Goal: Task Accomplishment & Management: Use online tool/utility

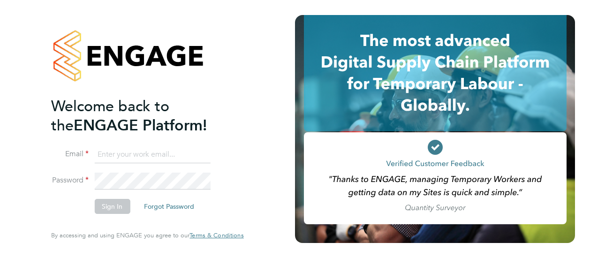
type input "daniel.storey@cpplc.com"
click at [121, 210] on button "Sign In" at bounding box center [112, 206] width 36 height 15
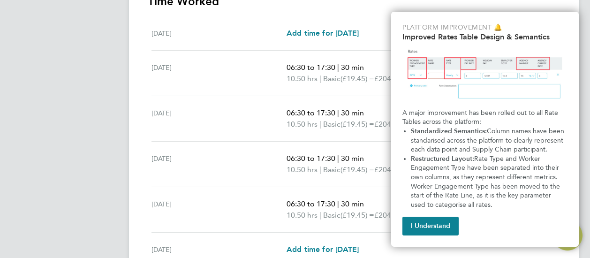
scroll to position [407, 0]
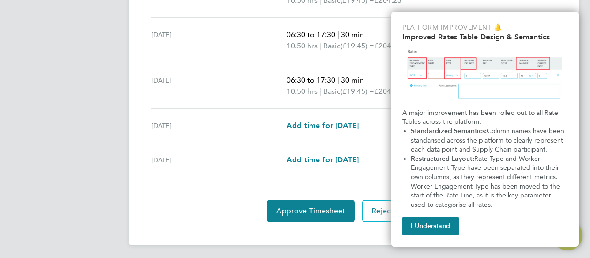
click at [446, 230] on button "I Understand" at bounding box center [430, 226] width 56 height 19
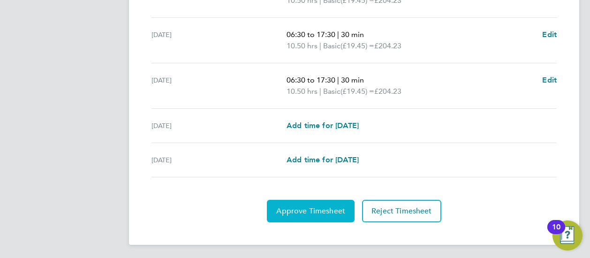
click at [317, 208] on span "Approve Timesheet" at bounding box center [310, 210] width 69 height 9
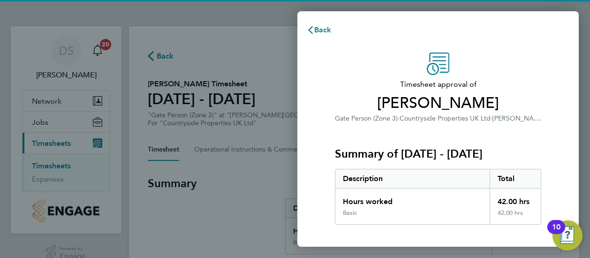
scroll to position [190, 0]
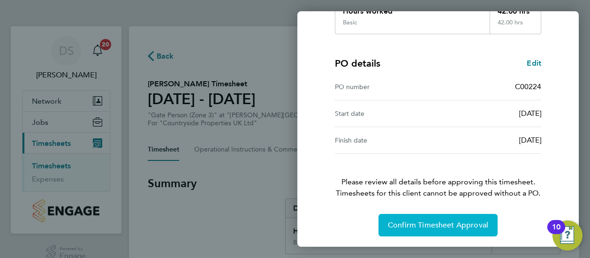
click at [420, 224] on span "Confirm Timesheet Approval" at bounding box center [438, 224] width 100 height 9
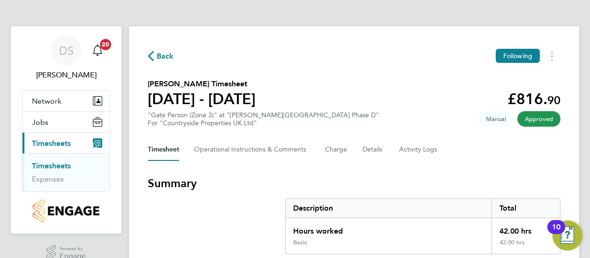
click at [57, 159] on ul "Timesheets Expenses" at bounding box center [66, 172] width 87 height 38
click at [59, 163] on link "Timesheets" at bounding box center [51, 165] width 39 height 9
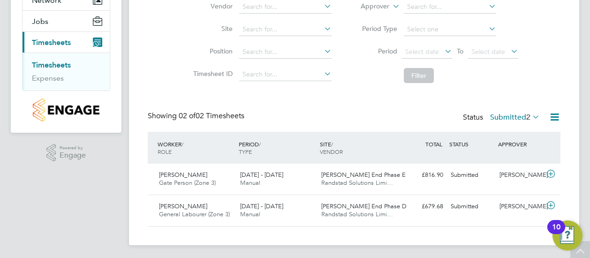
scroll to position [102, 0]
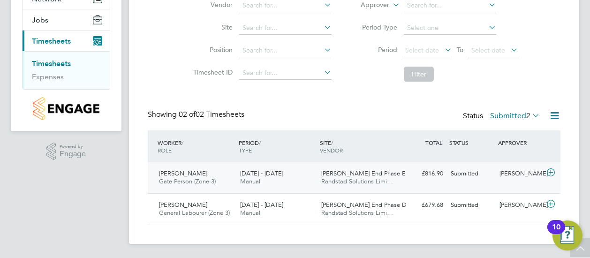
click at [293, 177] on div "25 - 31 Aug 2025 Manual" at bounding box center [276, 177] width 81 height 23
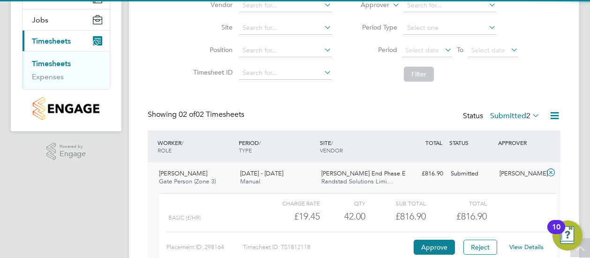
scroll to position [189, 0]
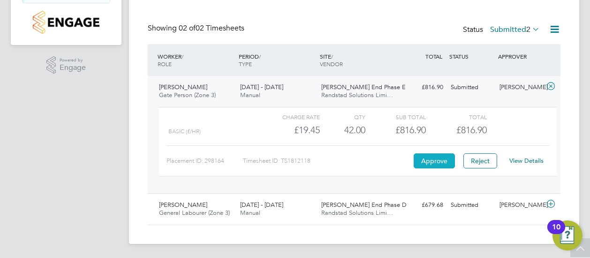
click at [437, 154] on button "Approve" at bounding box center [434, 160] width 41 height 15
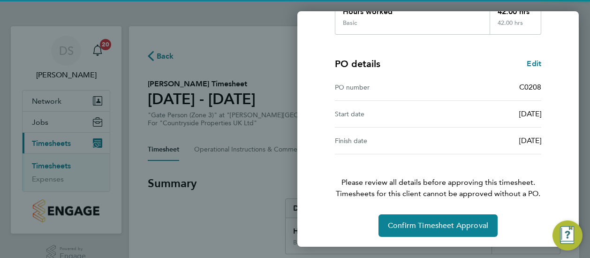
scroll to position [190, 0]
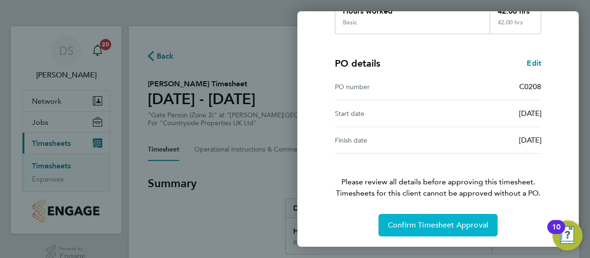
click at [422, 215] on button "Confirm Timesheet Approval" at bounding box center [437, 225] width 119 height 23
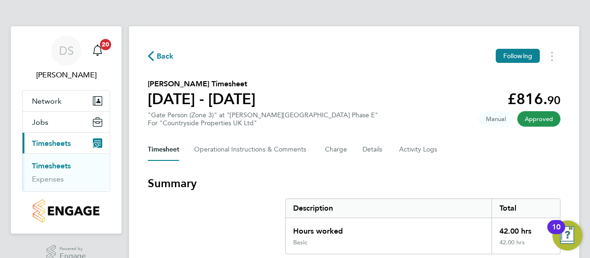
click at [43, 167] on link "Timesheets" at bounding box center [51, 165] width 39 height 9
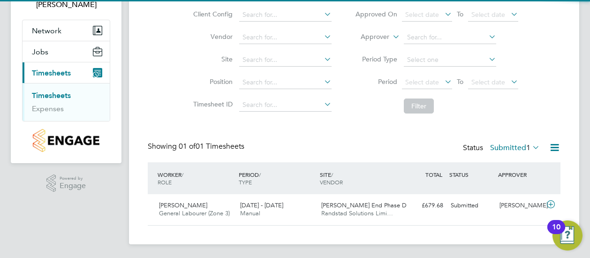
scroll to position [71, 0]
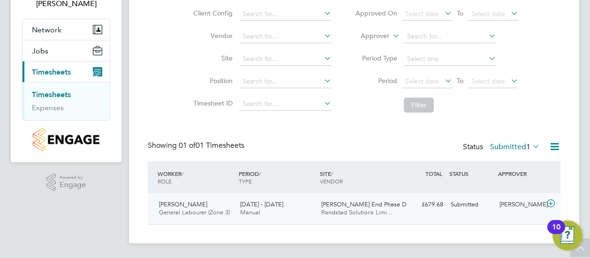
click at [284, 215] on div "25 - 31 Aug 2025 Manual" at bounding box center [276, 208] width 81 height 23
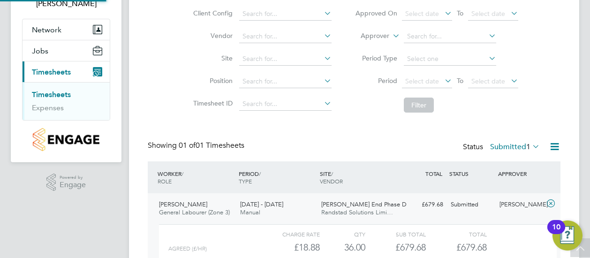
scroll to position [157, 0]
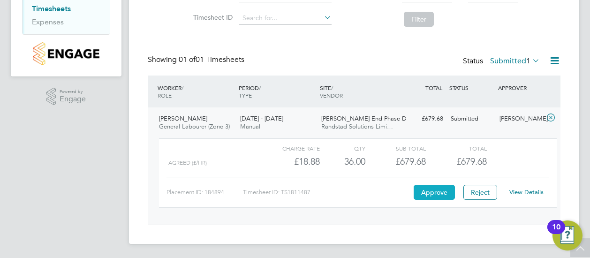
click at [436, 191] on button "Approve" at bounding box center [434, 192] width 41 height 15
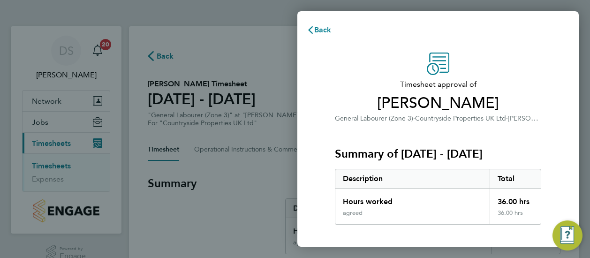
scroll to position [190, 0]
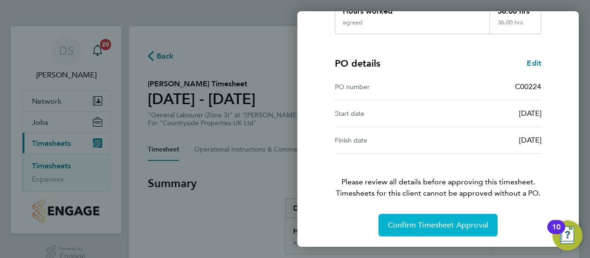
click at [440, 216] on button "Confirm Timesheet Approval" at bounding box center [437, 225] width 119 height 23
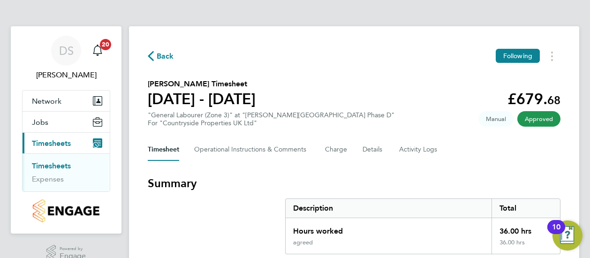
click at [66, 163] on link "Timesheets" at bounding box center [51, 165] width 39 height 9
